Goal: Task Accomplishment & Management: Manage account settings

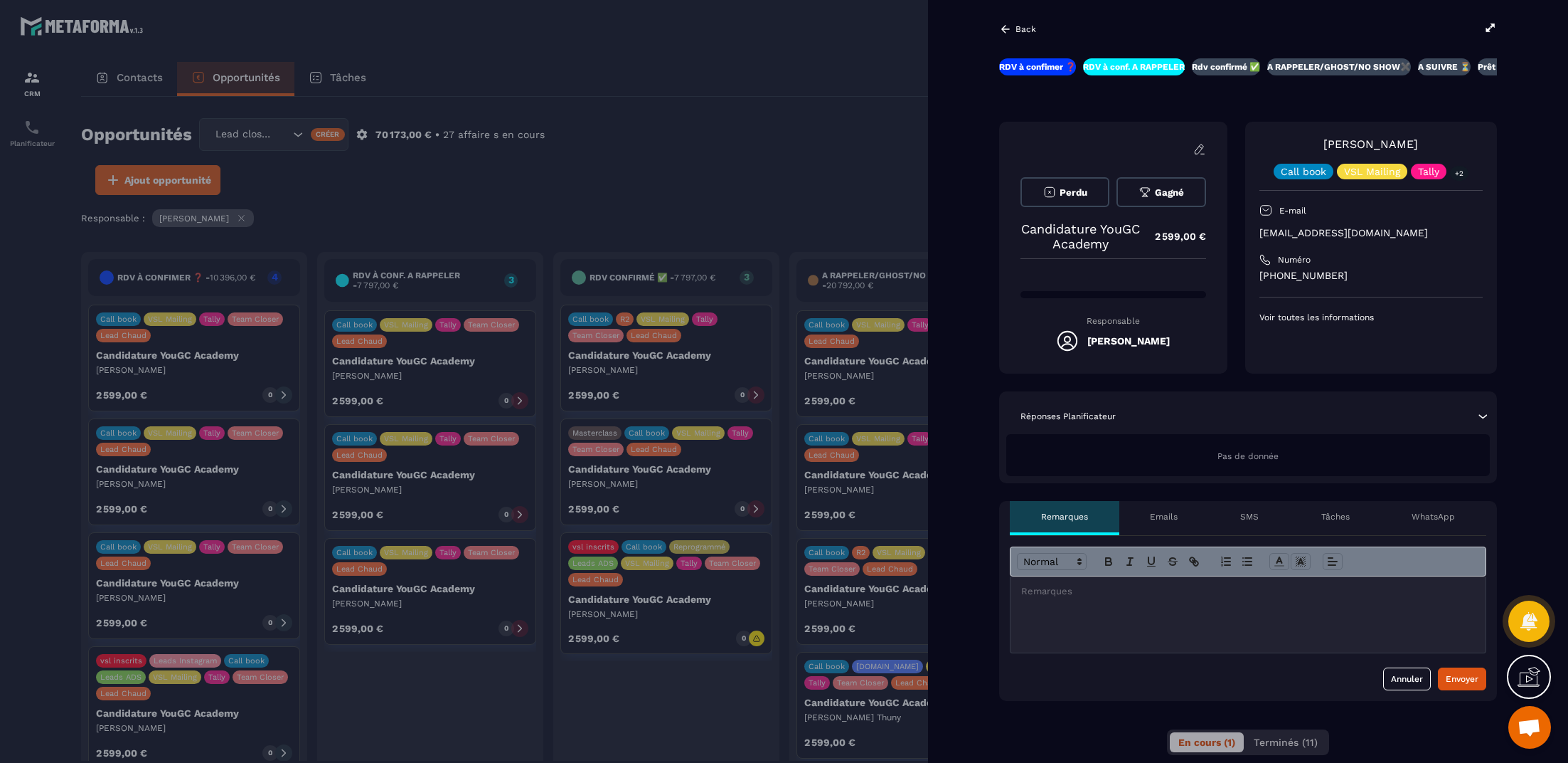
click at [573, 122] on div at bounding box center [784, 381] width 1568 height 763
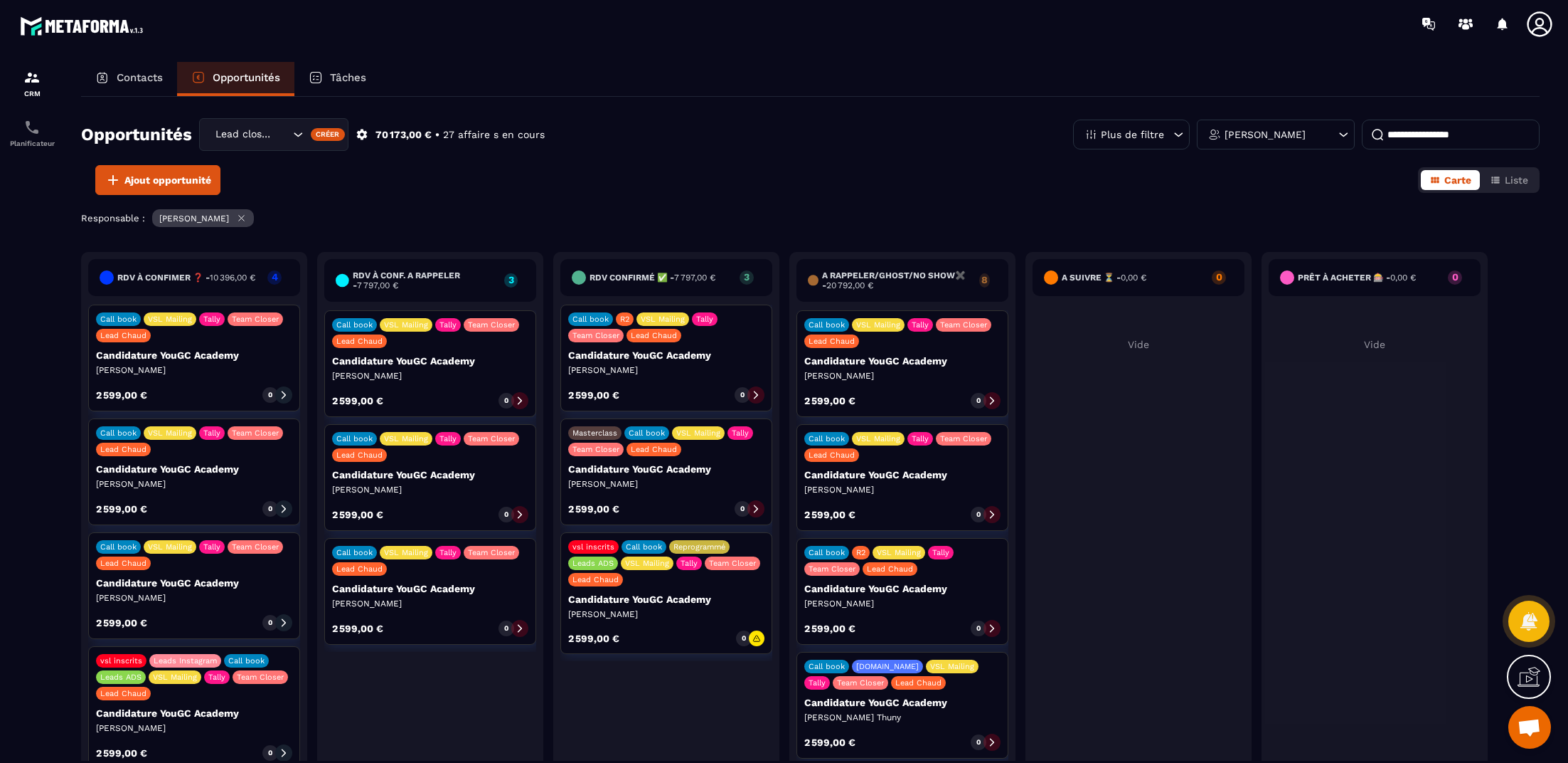
click at [283, 737] on div "vsl inscrits Leads Instagram Call book Leads ADS VSL Mailing Tally Team Closer …" at bounding box center [194, 708] width 212 height 123
click at [280, 750] on icon at bounding box center [283, 753] width 10 height 10
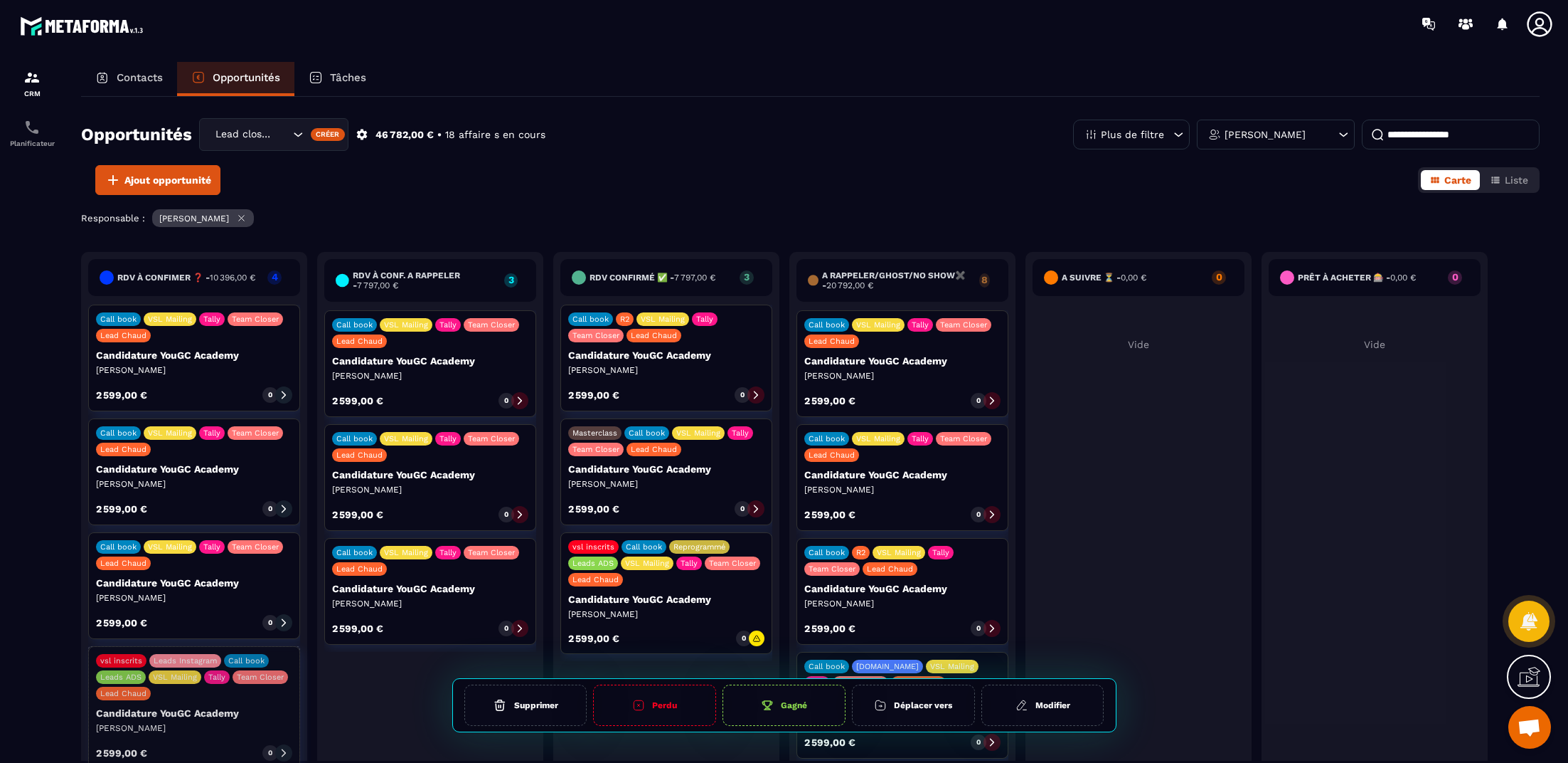
click at [276, 713] on div "RDV à confimer ❓ - 10 396,00 € 4 Call book VSL Mailing Tally Team Closer Lead C…" at bounding box center [810, 528] width 1459 height 553
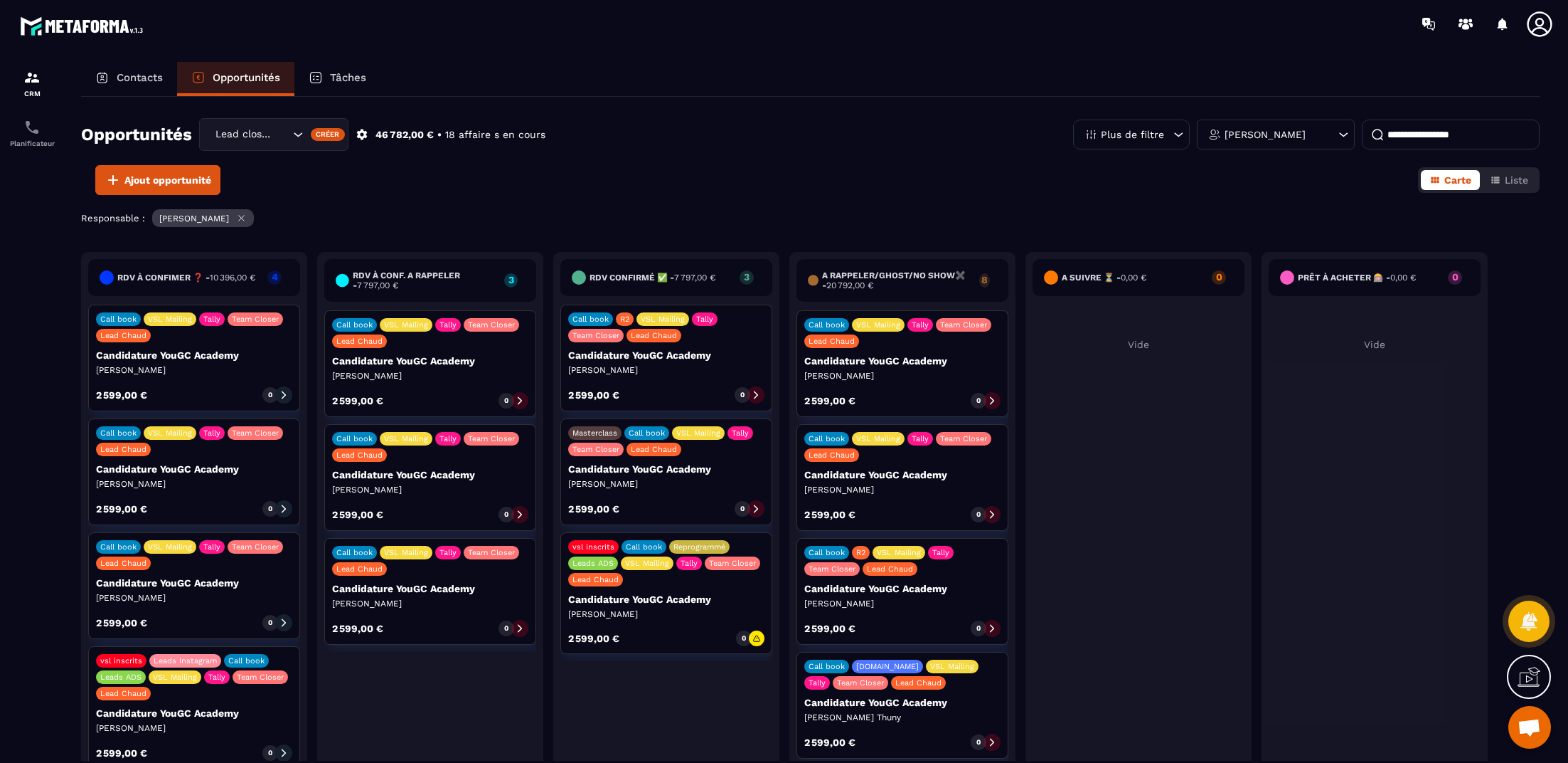
click at [159, 702] on div "vsl inscrits Leads Instagram Call book Leads ADS VSL Mailing Tally Team Closer …" at bounding box center [194, 708] width 212 height 123
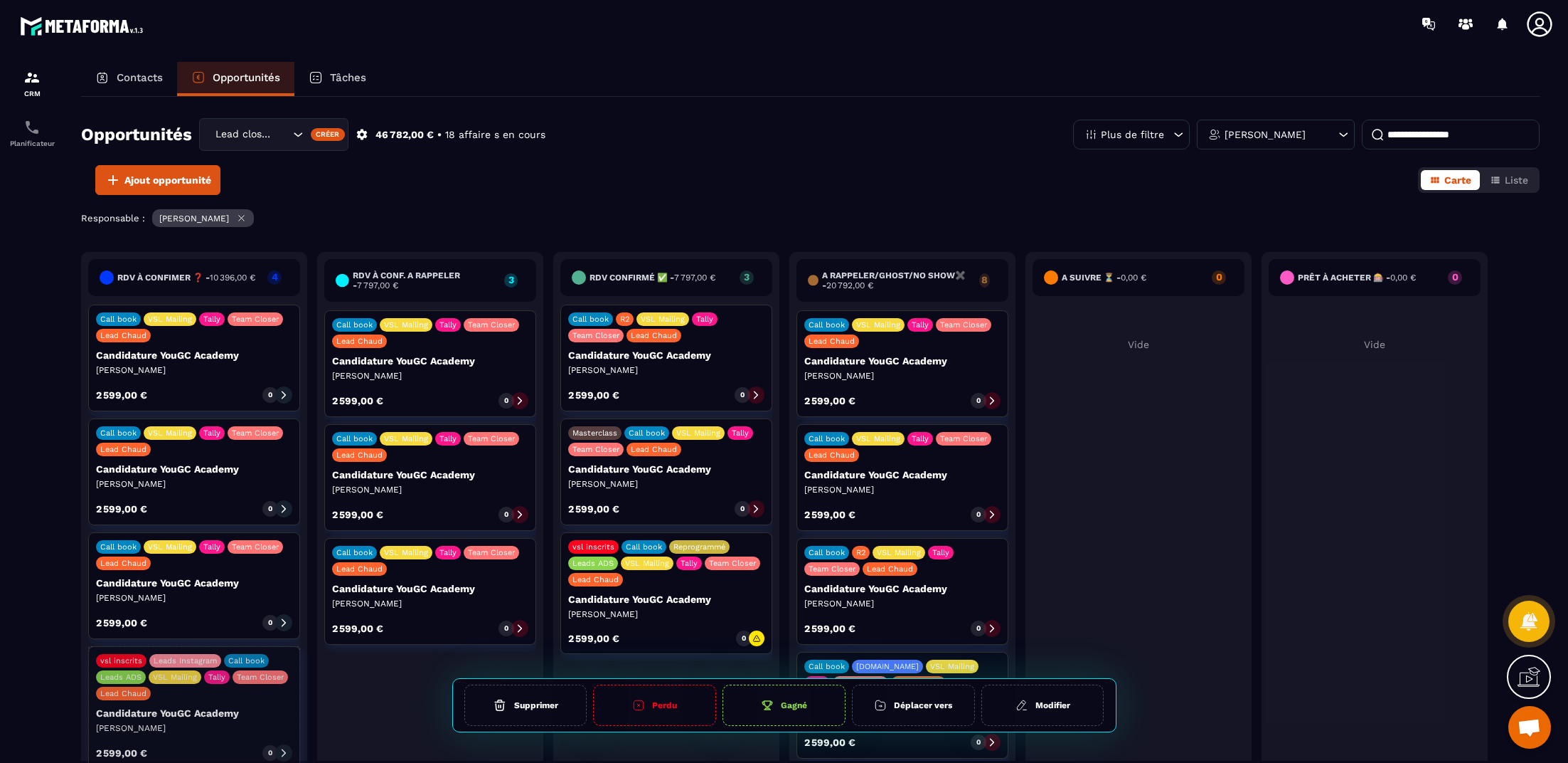
click at [155, 711] on div "RDV à confimer ❓ - 10 396,00 € 4 Call book VSL Mailing Tally Team Closer Lead C…" at bounding box center [810, 528] width 1459 height 553
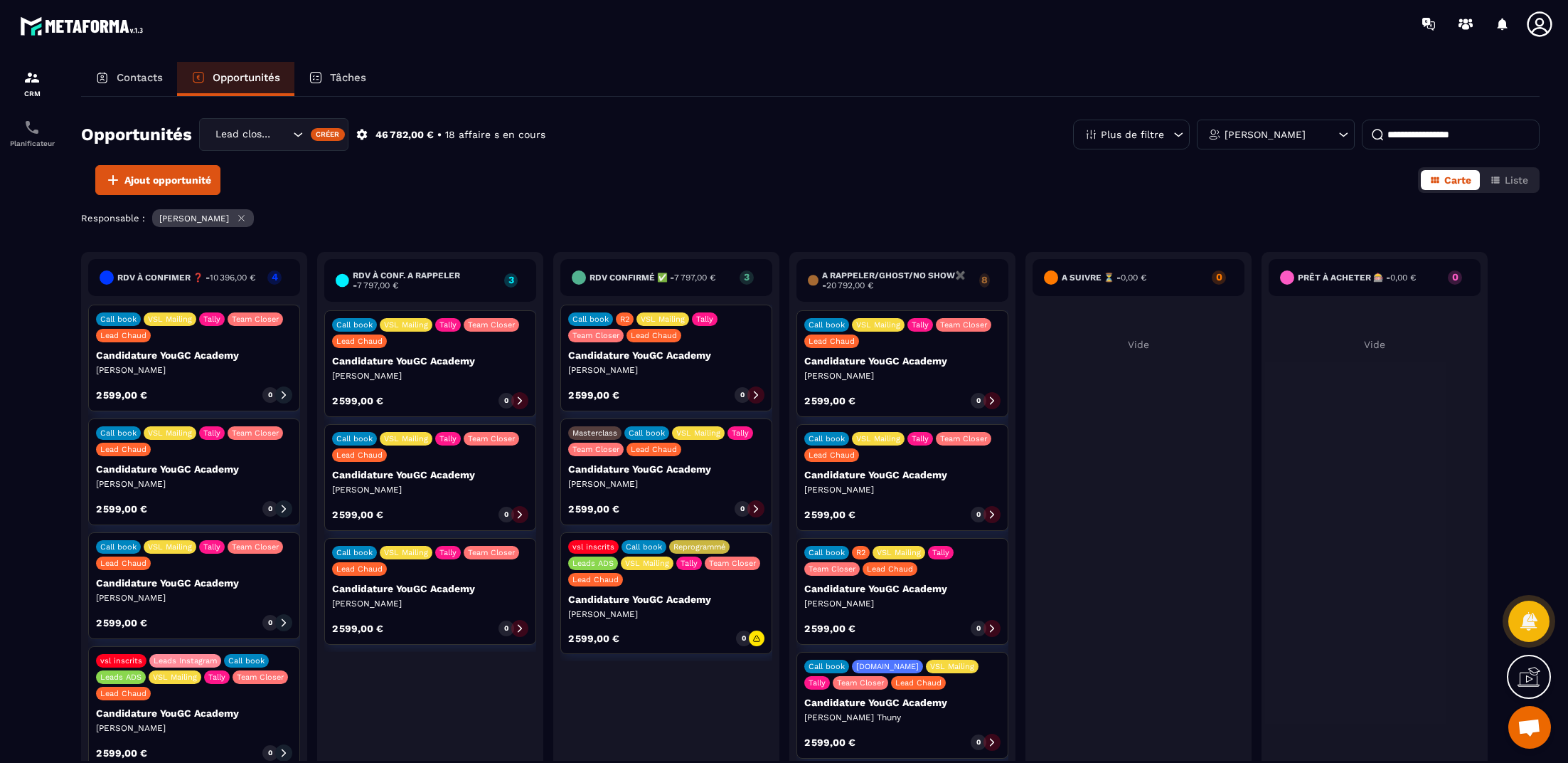
click at [203, 728] on p "[PERSON_NAME]" at bounding box center [194, 728] width 197 height 12
click at [287, 744] on div "vsl inscrits Leads Instagram Call book Leads ADS VSL Mailing Tally Team Closer …" at bounding box center [194, 708] width 212 height 123
click at [283, 751] on icon at bounding box center [283, 753] width 10 height 10
